Goal: Navigation & Orientation: Understand site structure

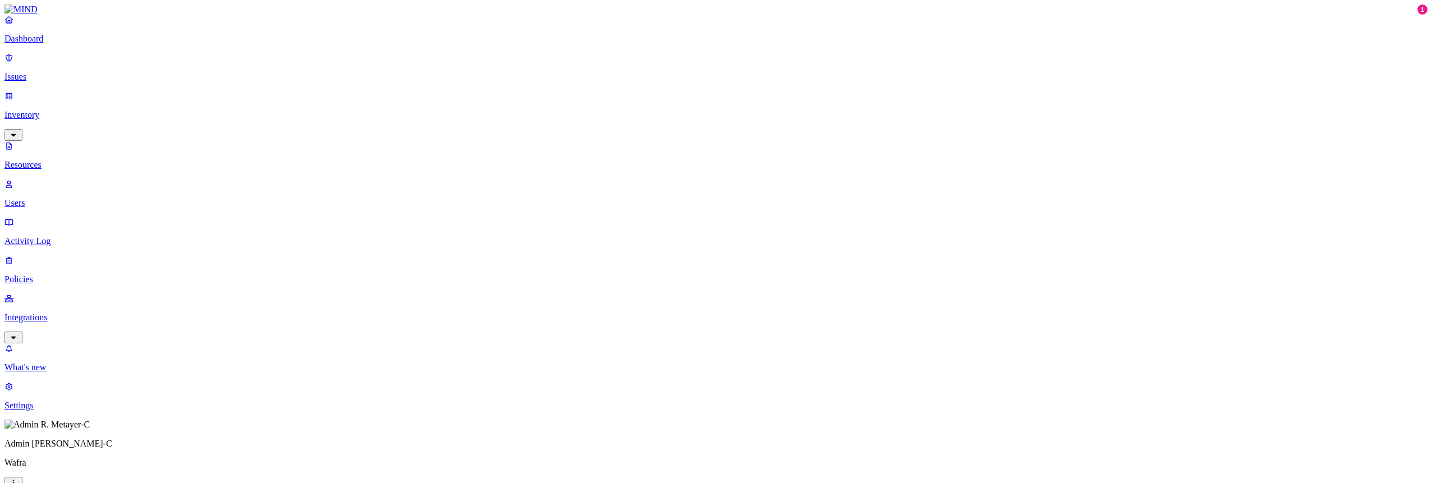
click at [61, 198] on p "Users" at bounding box center [715, 203] width 1423 height 10
click at [45, 411] on p "Settings" at bounding box center [715, 406] width 1423 height 10
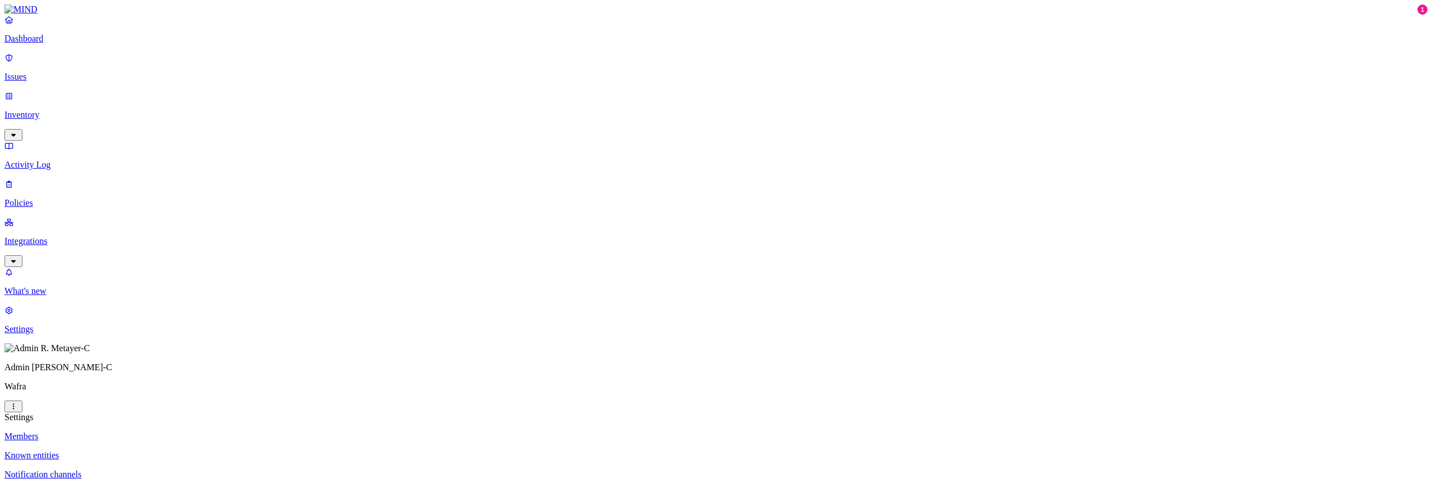
click at [60, 198] on p "Policies" at bounding box center [715, 203] width 1423 height 10
click at [46, 72] on p "Issues" at bounding box center [715, 77] width 1423 height 10
